Goal: Transaction & Acquisition: Purchase product/service

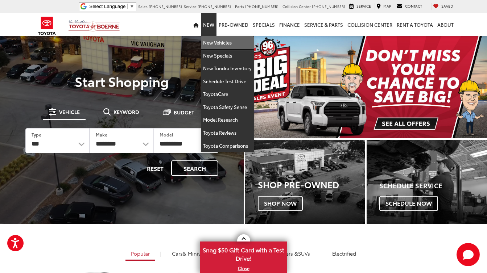
click at [214, 45] on link "New Vehicles" at bounding box center [227, 42] width 53 height 13
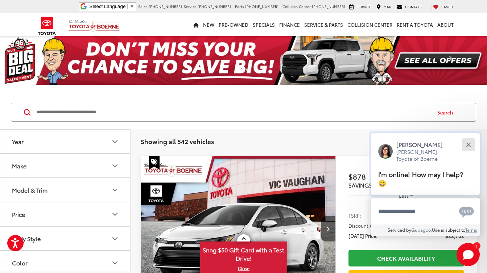
click at [471, 153] on button "Close" at bounding box center [468, 145] width 16 height 16
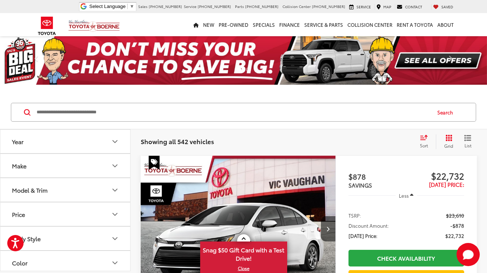
click at [75, 168] on button "Make" at bounding box center [65, 166] width 130 height 24
click at [62, 187] on button "Model & Trim" at bounding box center [65, 190] width 130 height 24
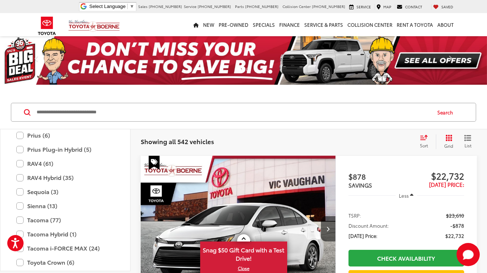
scroll to position [263, 0]
click at [42, 192] on label "Sequoia (3)" at bounding box center [65, 191] width 98 height 13
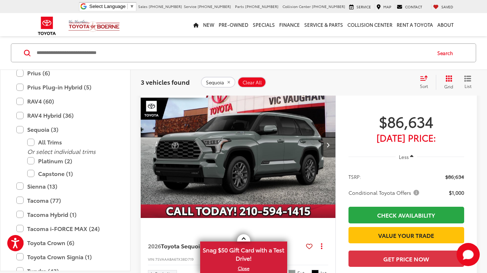
scroll to position [393, 0]
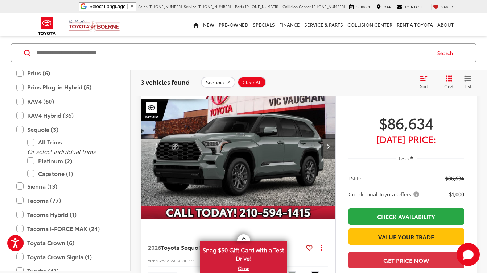
click at [269, 219] on img "2026 Toyota Sequoia Platinum 0" at bounding box center [238, 146] width 196 height 147
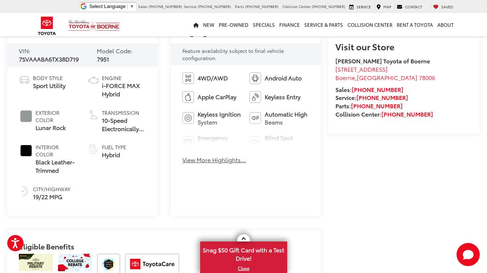
scroll to position [269, 0]
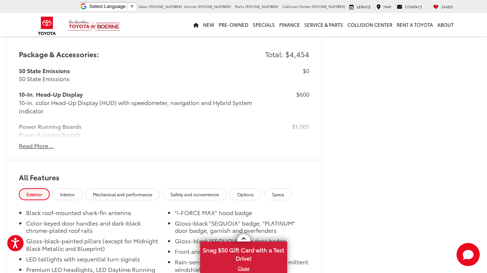
click at [24, 143] on button "Read More..." at bounding box center [36, 146] width 35 height 8
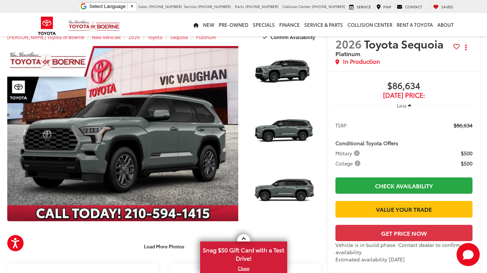
scroll to position [4, 0]
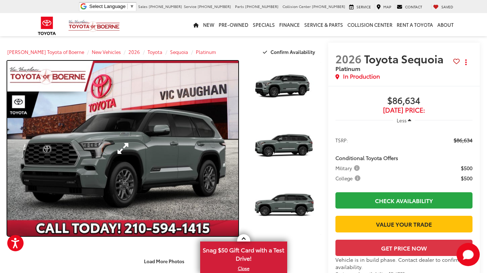
click at [94, 156] on link "Expand Photo 0" at bounding box center [122, 148] width 231 height 175
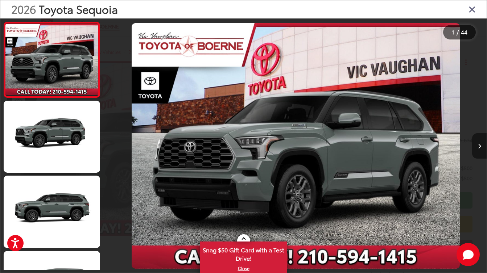
click at [480, 146] on button "Next image" at bounding box center [479, 145] width 14 height 25
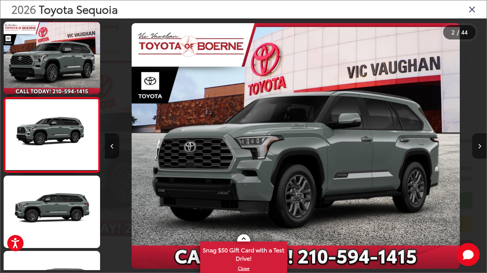
scroll to position [10, 0]
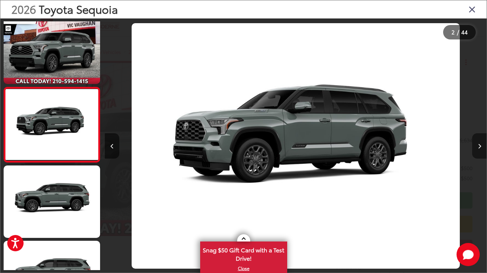
click at [480, 146] on button "Next image" at bounding box center [479, 145] width 14 height 25
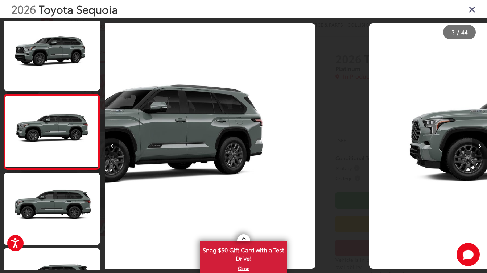
scroll to position [85, 0]
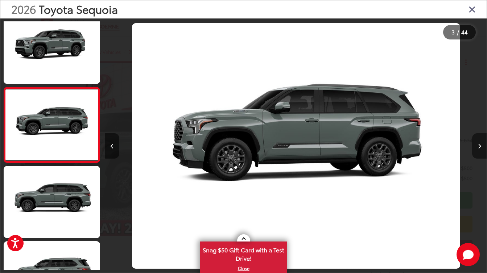
click at [480, 146] on button "Next image" at bounding box center [479, 145] width 14 height 25
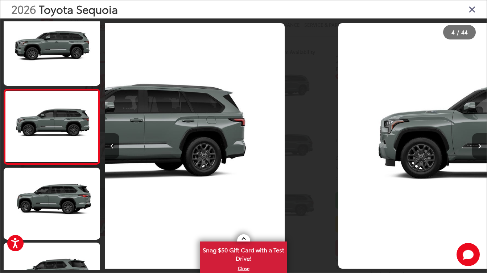
scroll to position [161, 0]
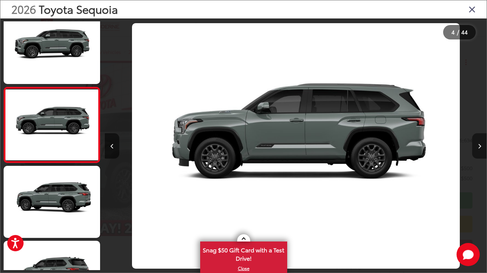
click at [480, 146] on button "Next image" at bounding box center [479, 145] width 14 height 25
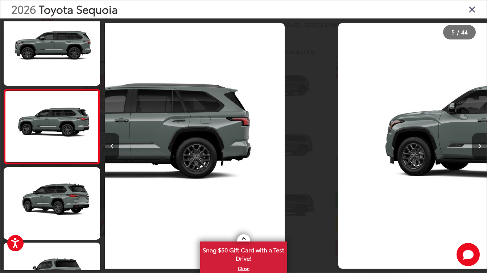
scroll to position [236, 0]
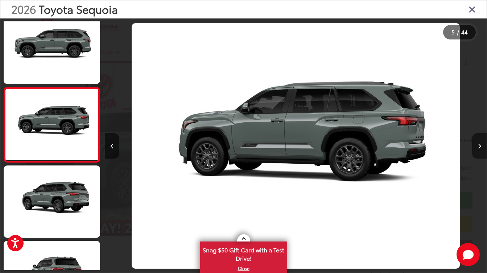
click at [480, 146] on button "Next image" at bounding box center [479, 145] width 14 height 25
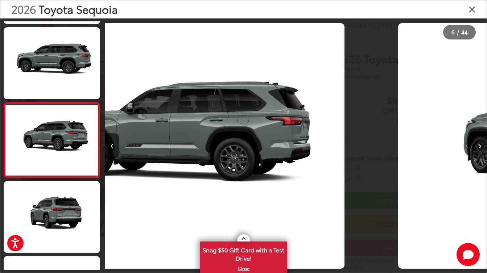
scroll to position [311, 0]
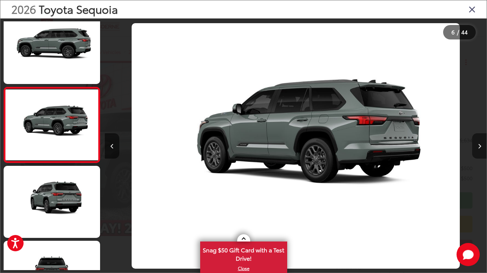
click at [480, 146] on button "Next image" at bounding box center [479, 145] width 14 height 25
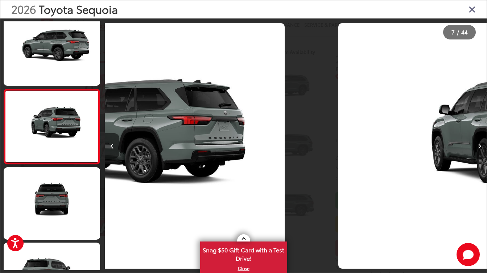
scroll to position [386, 0]
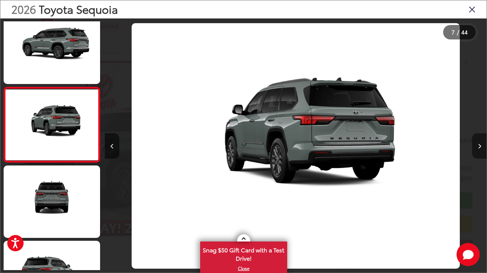
click at [480, 146] on button "Next image" at bounding box center [479, 145] width 14 height 25
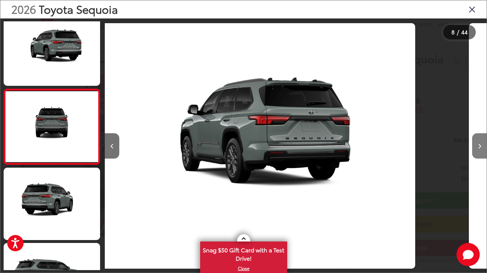
scroll to position [0, 0]
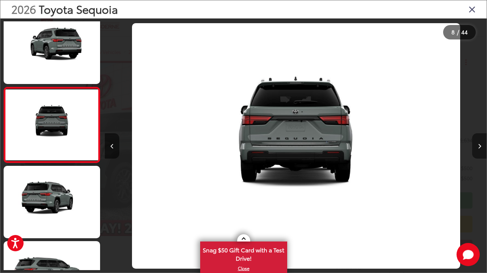
click at [480, 146] on button "Next image" at bounding box center [479, 145] width 14 height 25
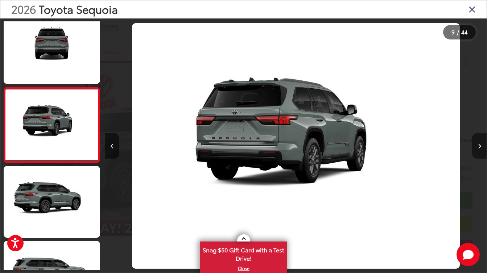
click at [480, 146] on button "Next image" at bounding box center [479, 145] width 14 height 25
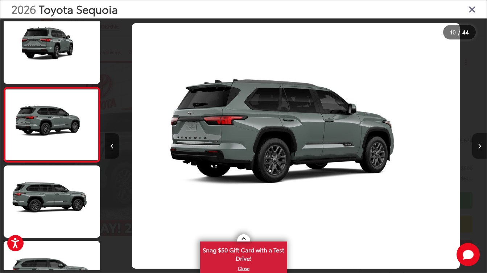
click at [480, 146] on button "Next image" at bounding box center [479, 145] width 14 height 25
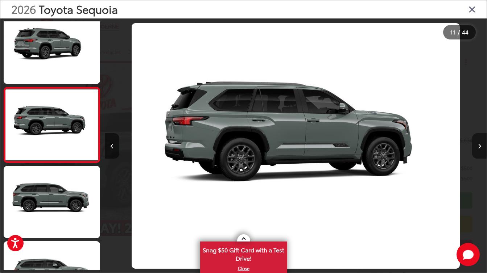
click at [480, 146] on button "Next image" at bounding box center [479, 145] width 14 height 25
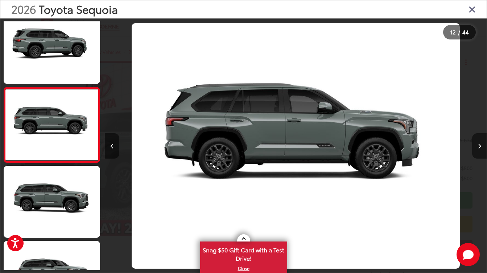
click at [480, 146] on button "Next image" at bounding box center [479, 145] width 14 height 25
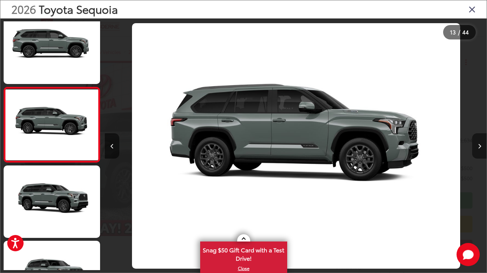
click at [480, 146] on button "Next image" at bounding box center [479, 145] width 14 height 25
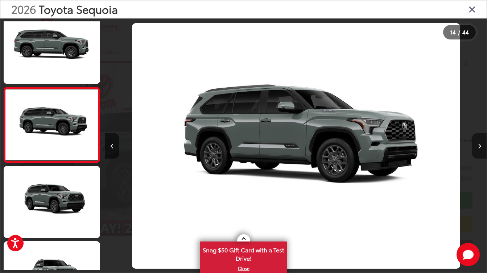
click at [480, 146] on button "Next image" at bounding box center [479, 145] width 14 height 25
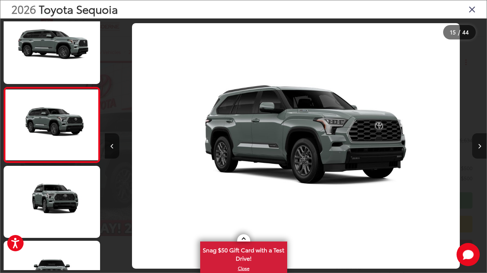
click at [480, 146] on button "Next image" at bounding box center [479, 145] width 14 height 25
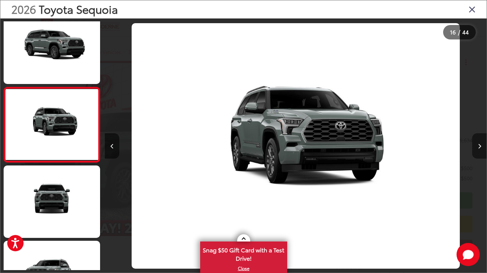
click at [480, 146] on button "Next image" at bounding box center [479, 145] width 14 height 25
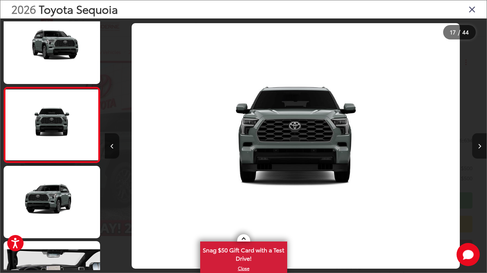
click at [480, 146] on button "Next image" at bounding box center [479, 145] width 14 height 25
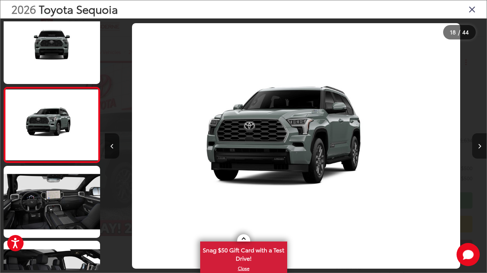
click at [480, 146] on button "Next image" at bounding box center [479, 145] width 14 height 25
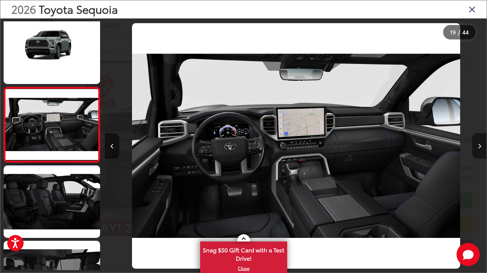
click at [480, 146] on button "Next image" at bounding box center [479, 145] width 14 height 25
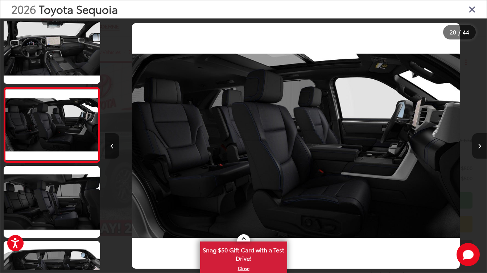
click at [480, 146] on button "Next image" at bounding box center [479, 145] width 14 height 25
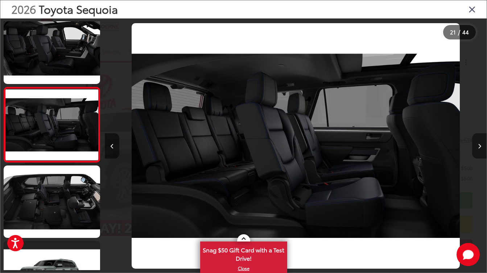
click at [480, 146] on button "Next image" at bounding box center [479, 145] width 14 height 25
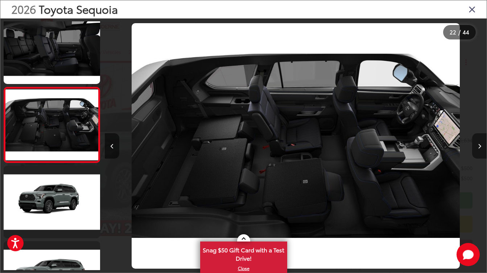
click at [480, 146] on button "Next image" at bounding box center [479, 145] width 14 height 25
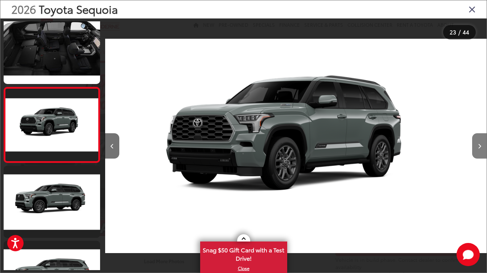
click at [480, 146] on button "Next image" at bounding box center [479, 145] width 14 height 25
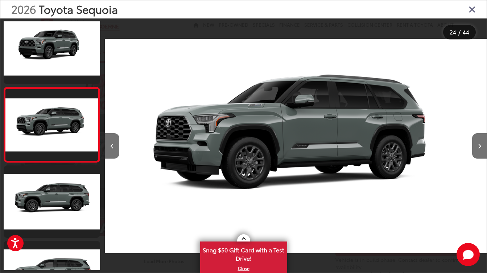
click at [475, 12] on icon "Close gallery" at bounding box center [471, 8] width 7 height 9
